Goal: Transaction & Acquisition: Purchase product/service

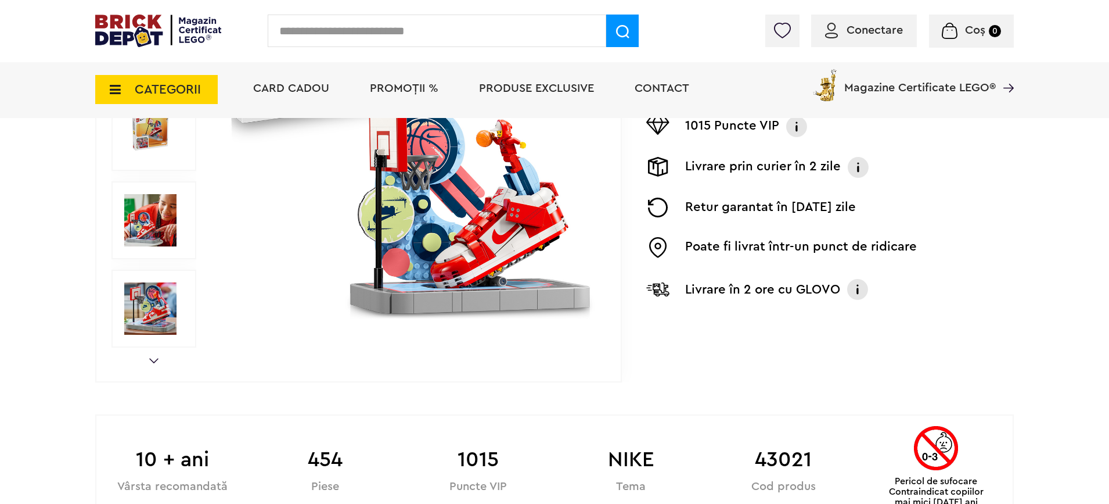
scroll to position [288, 0]
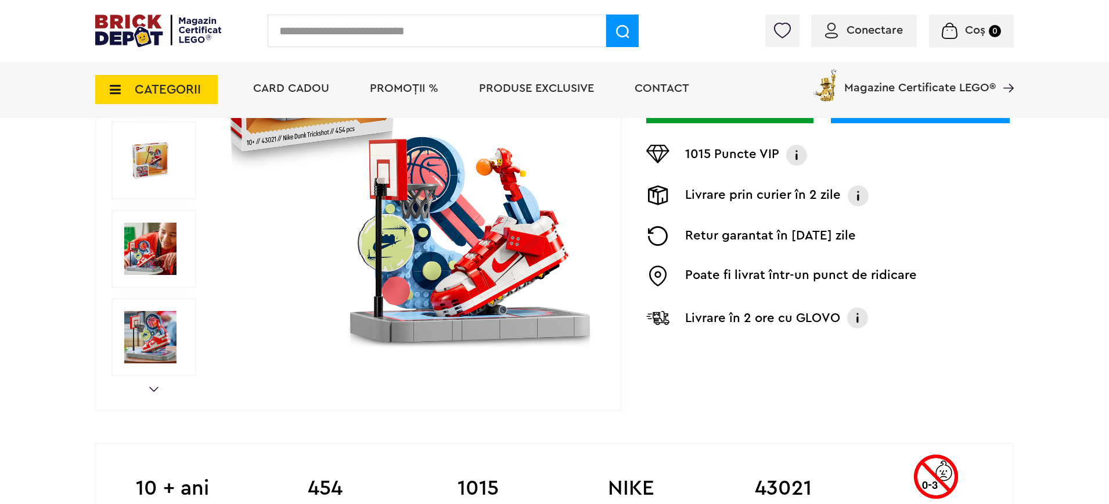
click at [856, 319] on img at bounding box center [857, 317] width 23 height 23
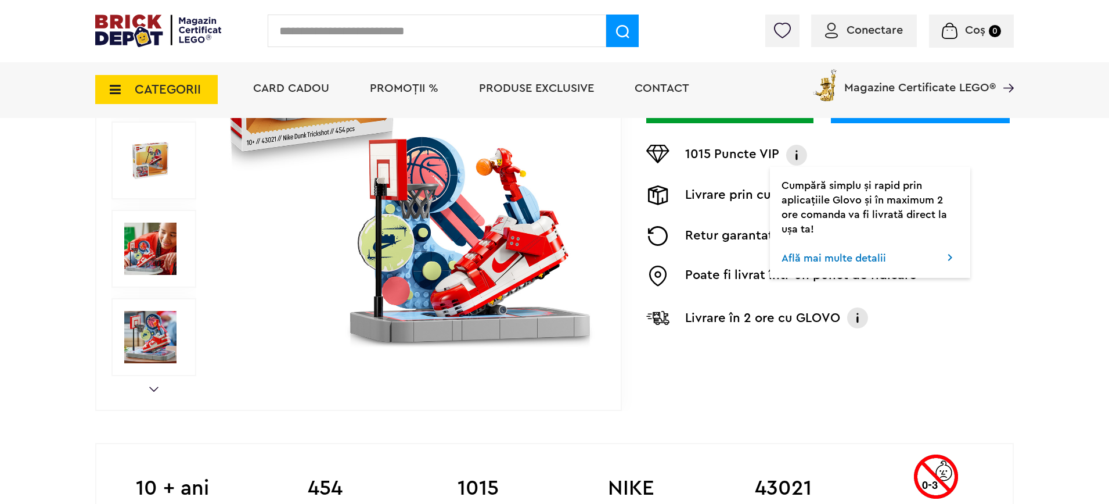
click at [825, 258] on link "Află mai multe detalii" at bounding box center [834, 258] width 105 height 10
click at [789, 366] on div "Prev Next 1/9 Creează o listă nouă NOU NIKE | Cod: 43021 Nike Dunk Trickshot La…" at bounding box center [554, 161] width 919 height 500
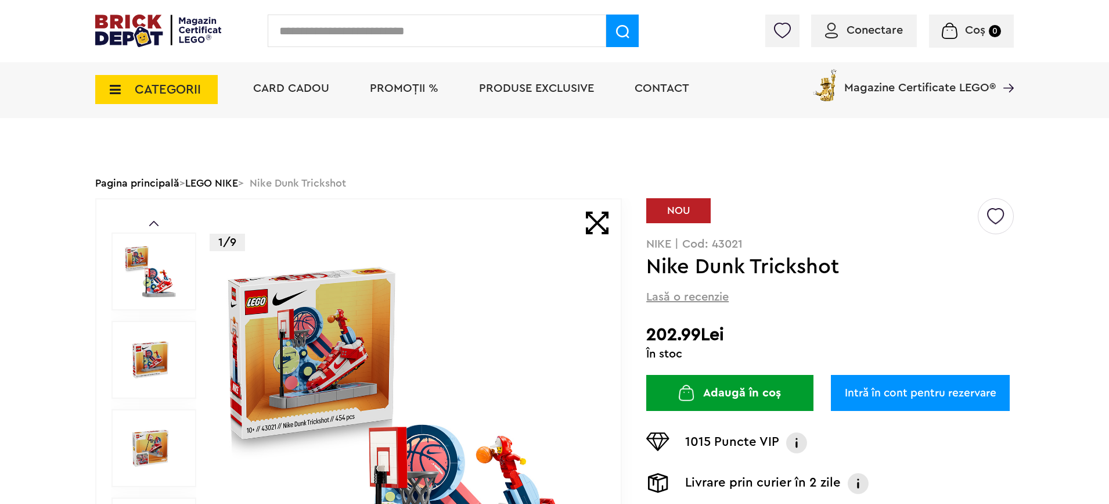
scroll to position [0, 0]
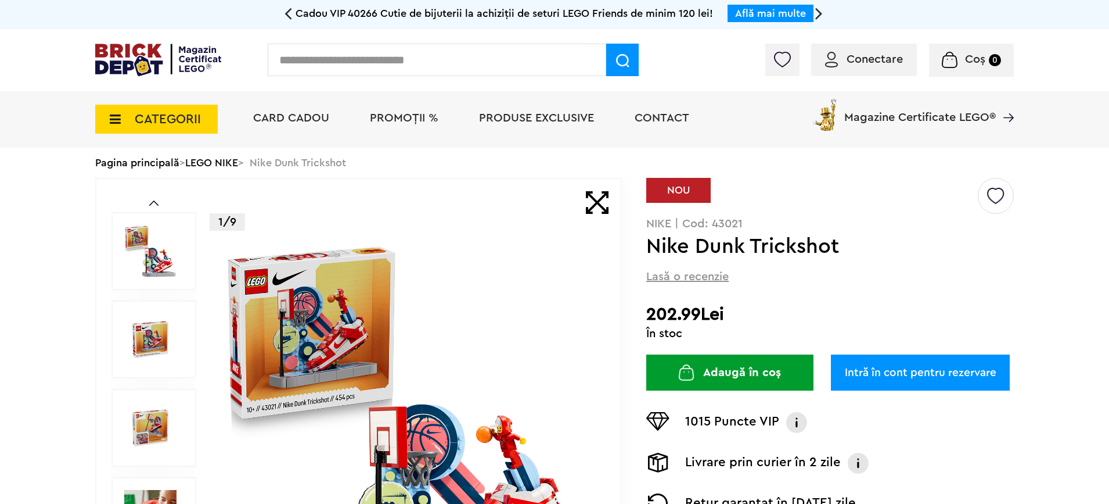
click at [741, 376] on button "Adaugă în coș" at bounding box center [729, 372] width 167 height 36
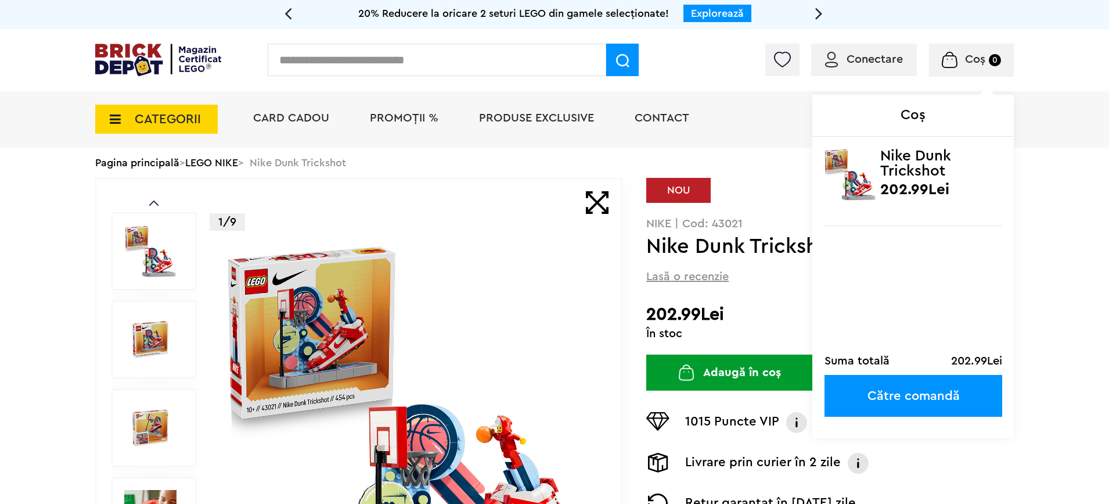
click at [955, 65] on img at bounding box center [949, 60] width 15 height 16
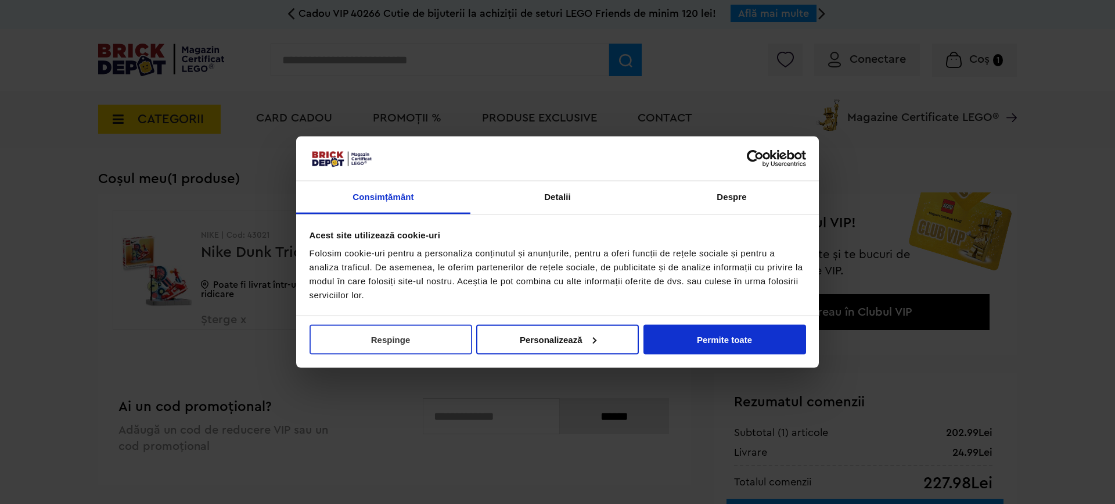
click at [417, 343] on button "Respinge" at bounding box center [391, 339] width 163 height 30
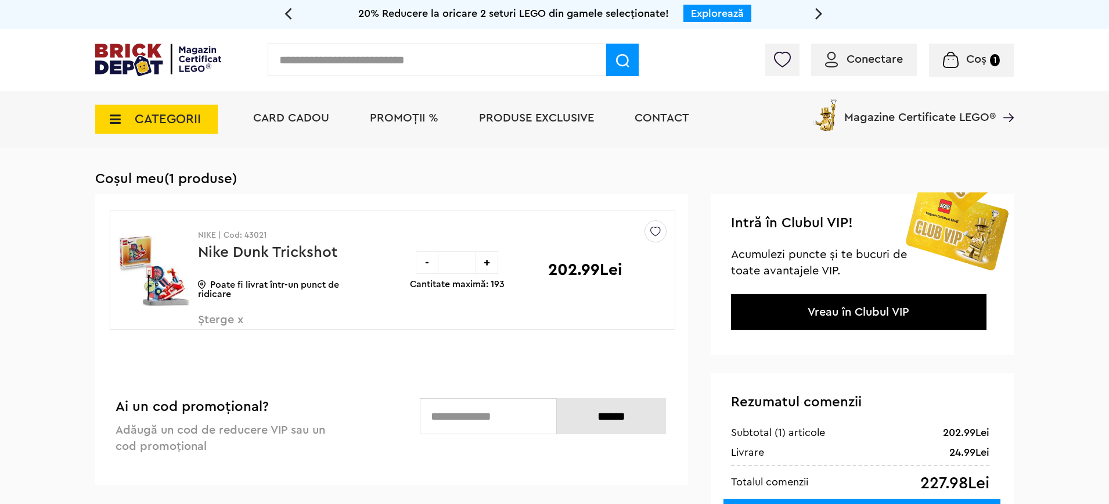
click at [215, 318] on span "Șterge x" at bounding box center [266, 326] width 136 height 25
